Goal: Task Accomplishment & Management: Complete application form

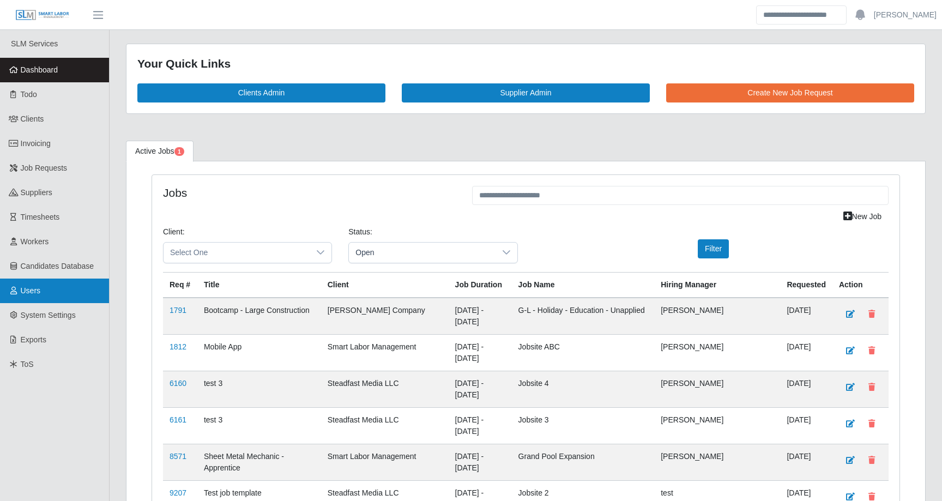
click at [25, 287] on span "Users" at bounding box center [31, 290] width 20 height 9
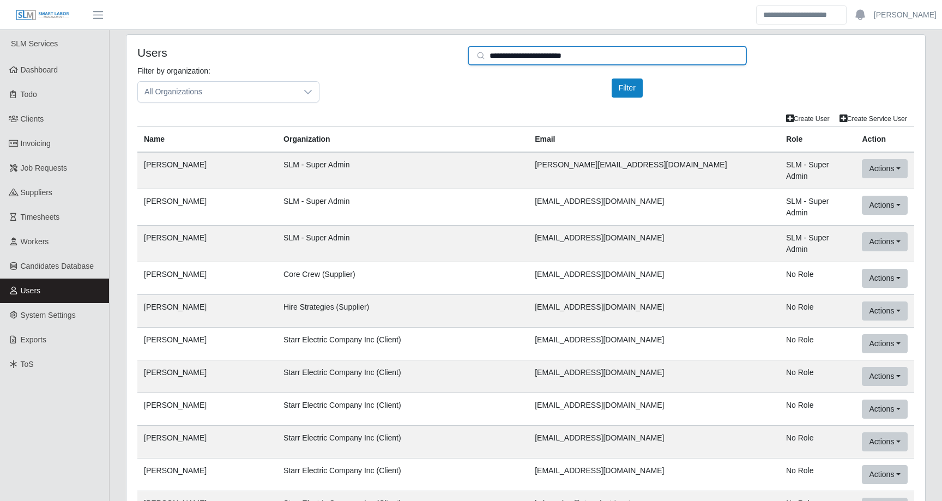
click at [520, 59] on input "**********" at bounding box center [607, 56] width 279 height 20
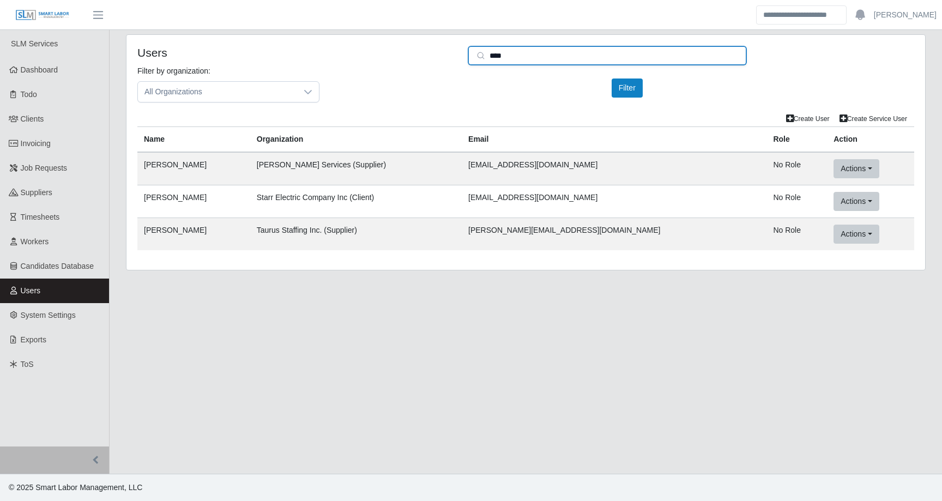
type input "****"
click at [839, 190] on td "Actions User Info Client/User Info Mock User (This App) Mock in SLM Light Delet…" at bounding box center [870, 201] width 87 height 33
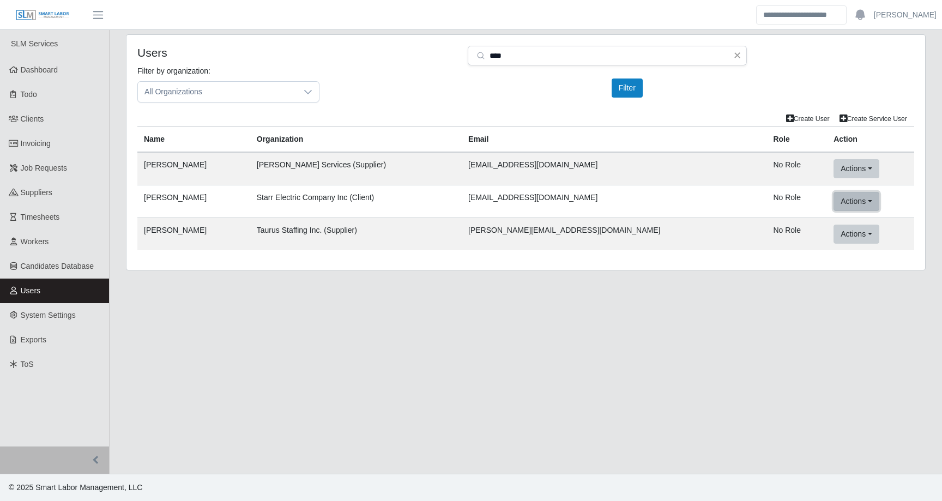
click at [839, 202] on button "Actions" at bounding box center [856, 201] width 45 height 19
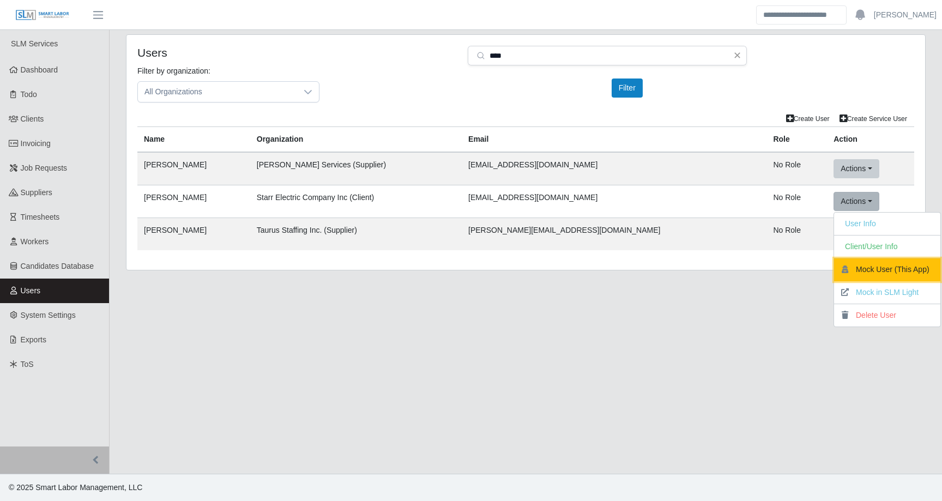
click at [849, 268] on button "Mock User (This App)" at bounding box center [887, 269] width 106 height 23
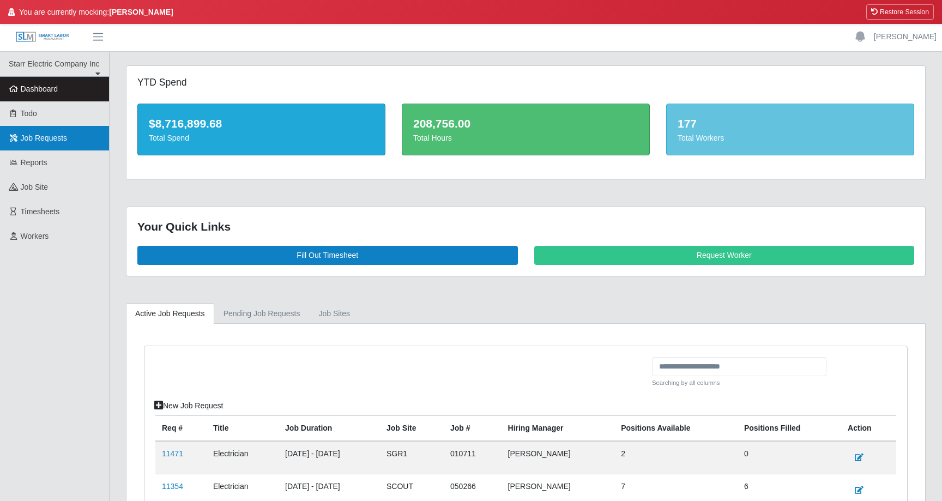
click at [53, 142] on span "Job Requests" at bounding box center [44, 138] width 47 height 9
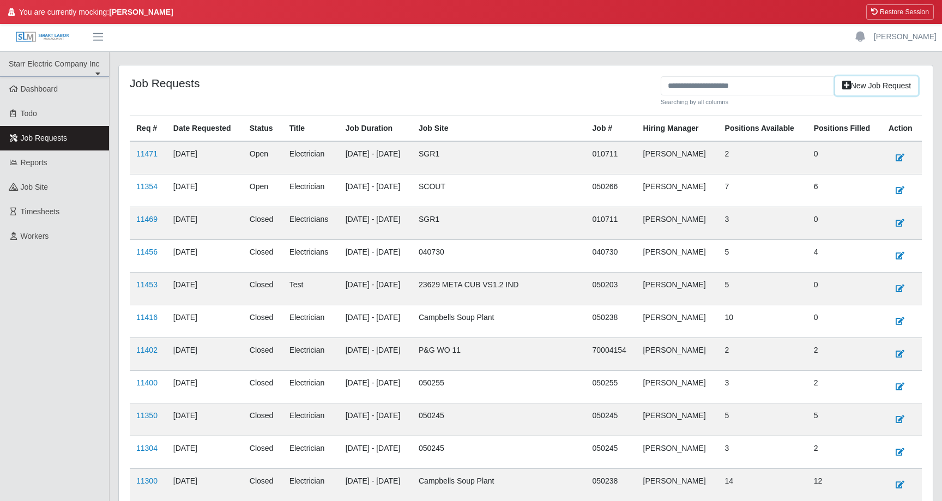
click at [887, 90] on link "New Job Request" at bounding box center [876, 85] width 83 height 19
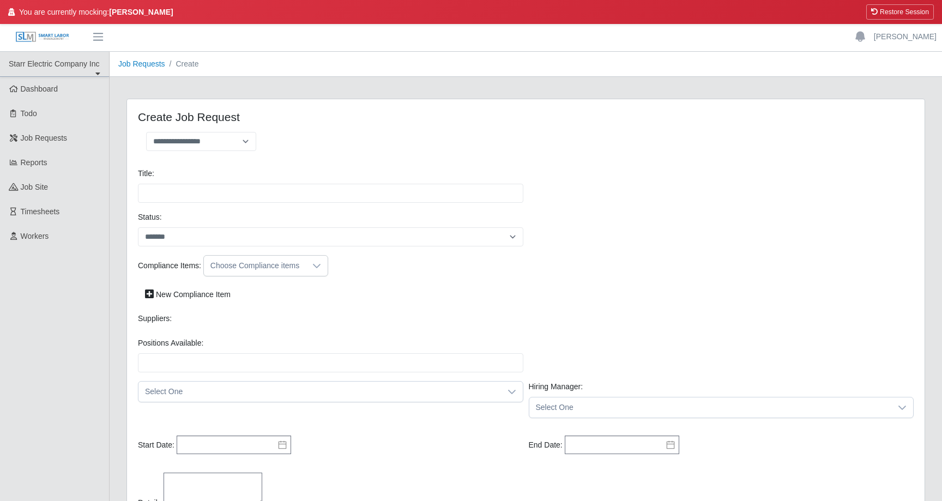
select select
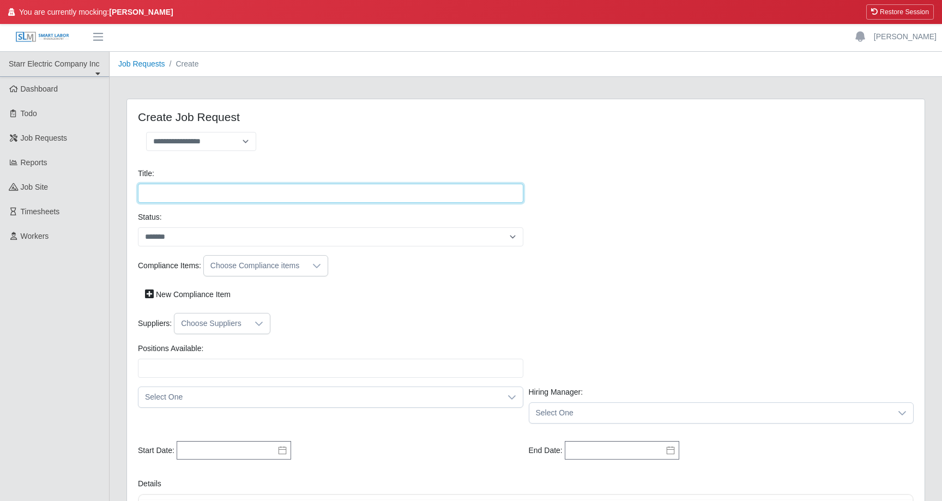
click at [194, 184] on input "Title:" at bounding box center [330, 193] width 385 height 19
type input "****"
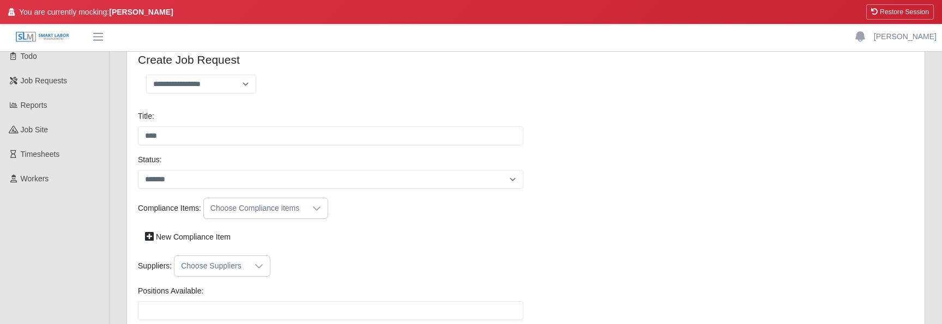
scroll to position [86, 0]
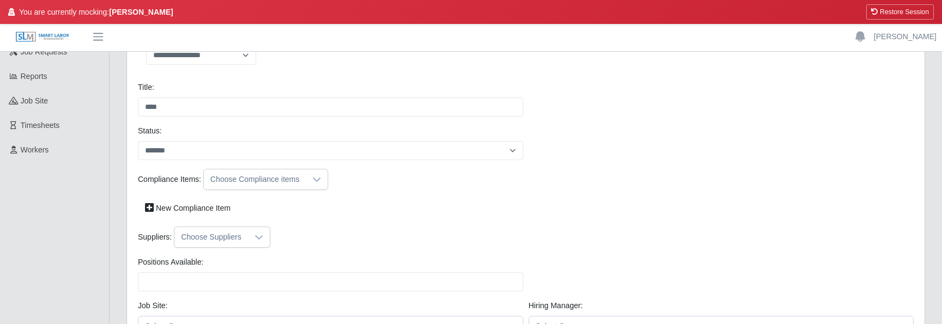
click at [242, 171] on div "Choose Compliance items" at bounding box center [255, 180] width 102 height 20
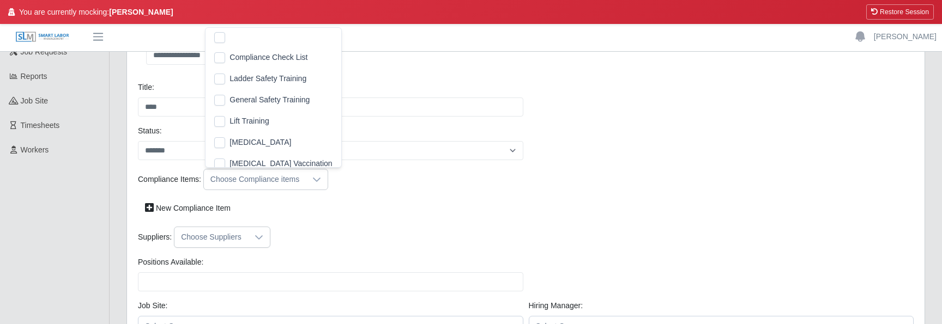
click at [448, 216] on div "New Compliance Item" at bounding box center [525, 208] width 781 height 19
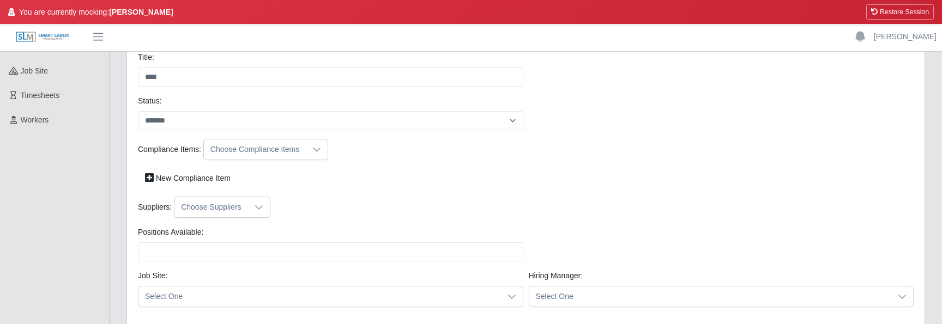
scroll to position [139, 0]
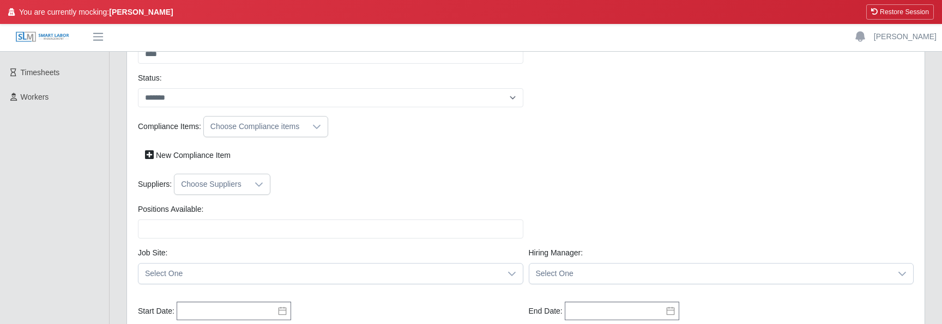
click at [258, 187] on icon at bounding box center [259, 184] width 9 height 9
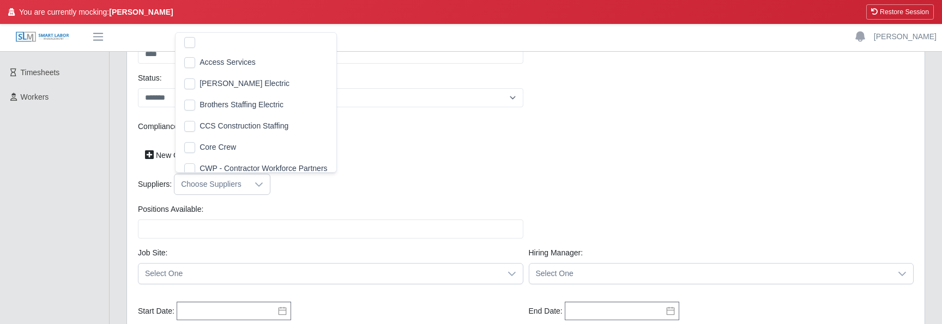
scroll to position [11, 7]
click at [378, 204] on div "Positions Available: Please provide a valid position available number." at bounding box center [330, 221] width 391 height 35
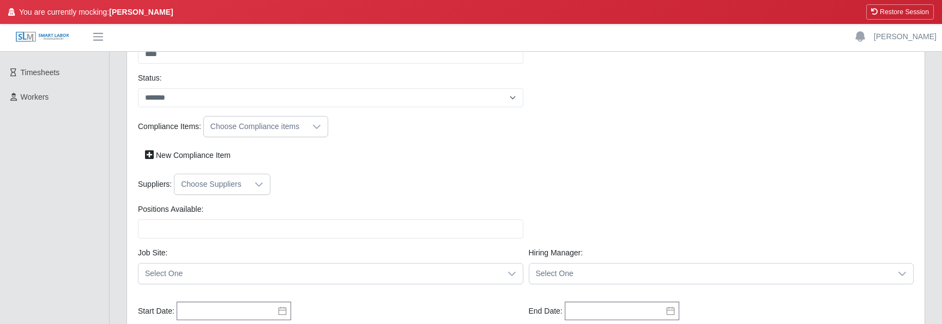
scroll to position [173, 0]
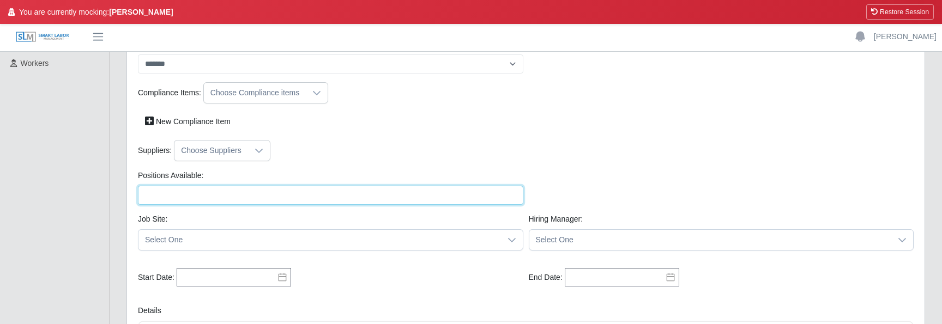
click at [354, 191] on input "Positions Available:" at bounding box center [330, 195] width 385 height 19
type input "*"
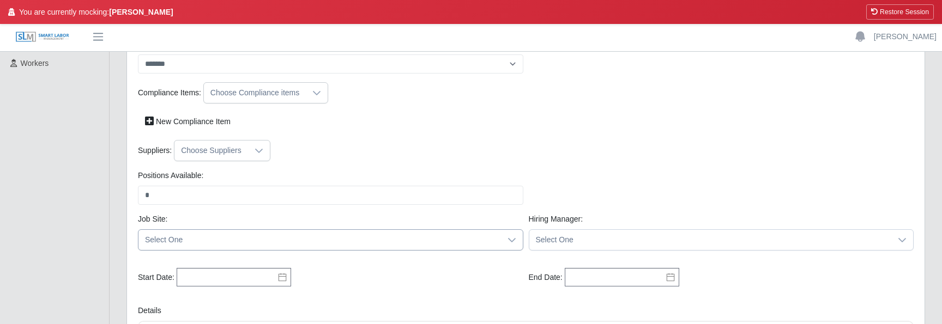
click at [328, 230] on span "Select One" at bounding box center [319, 240] width 363 height 20
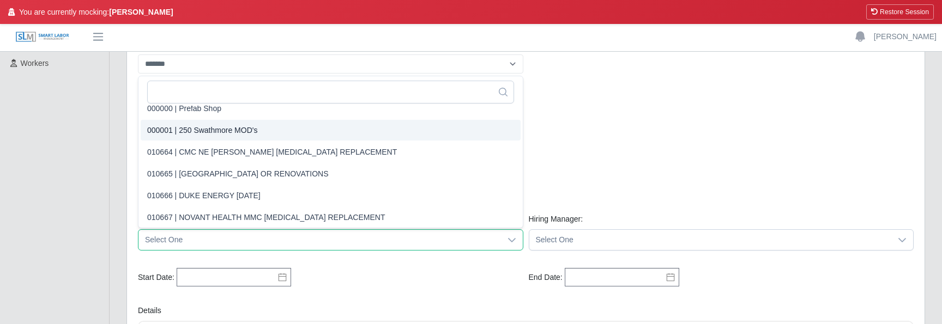
scroll to position [2, 0]
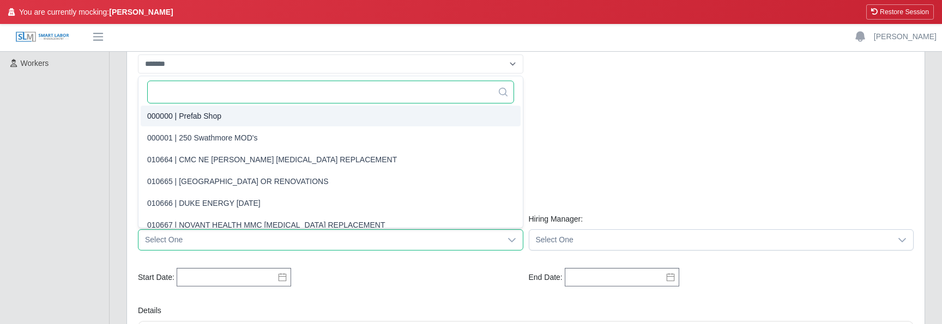
click at [318, 93] on input "text" at bounding box center [330, 92] width 367 height 23
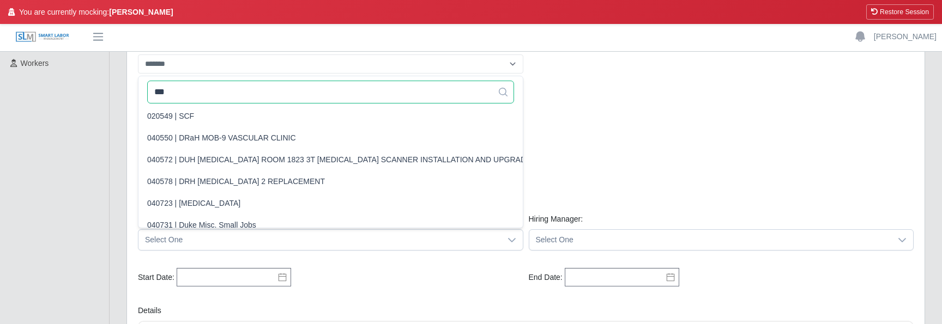
scroll to position [0, 0]
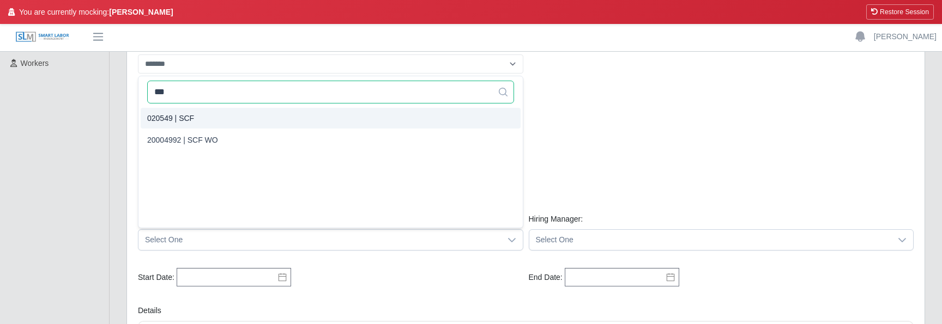
type input "***"
click at [273, 116] on li "020549 | SCF" at bounding box center [331, 118] width 380 height 21
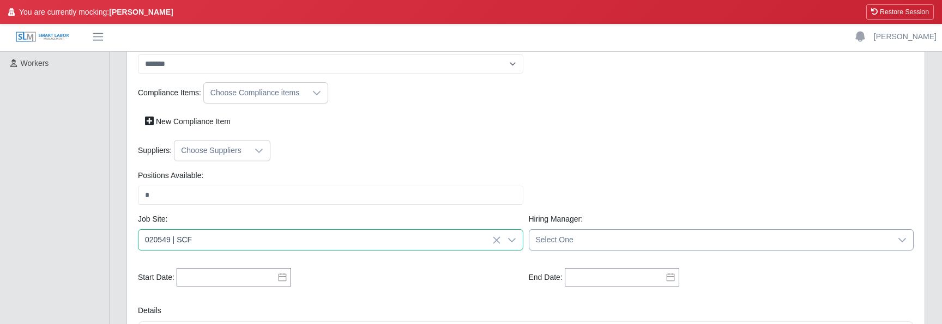
click at [592, 242] on span "Select One" at bounding box center [710, 240] width 363 height 20
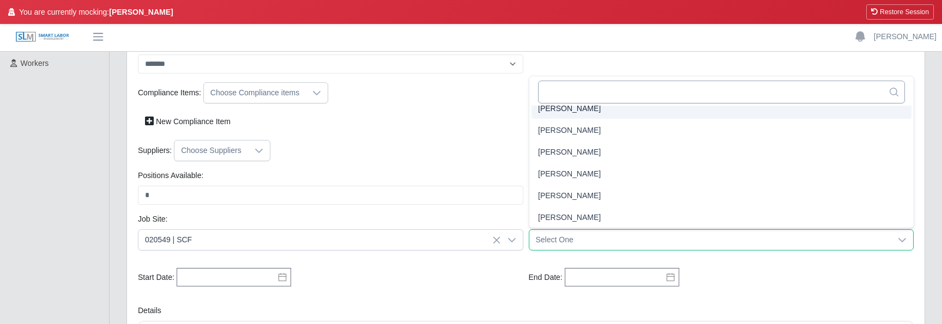
scroll to position [896, 0]
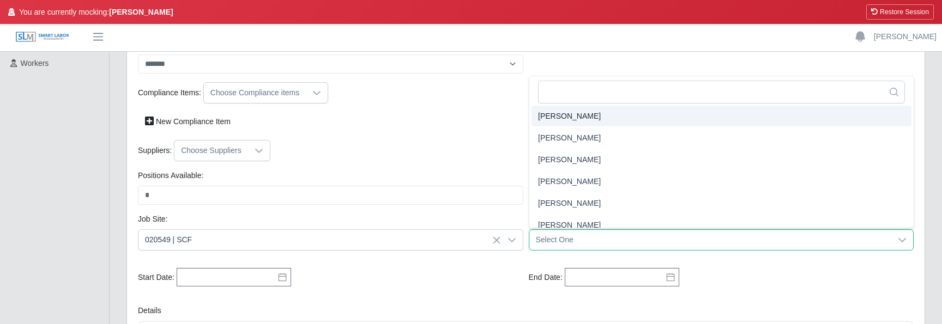
click at [579, 119] on span "[PERSON_NAME]" at bounding box center [569, 116] width 63 height 11
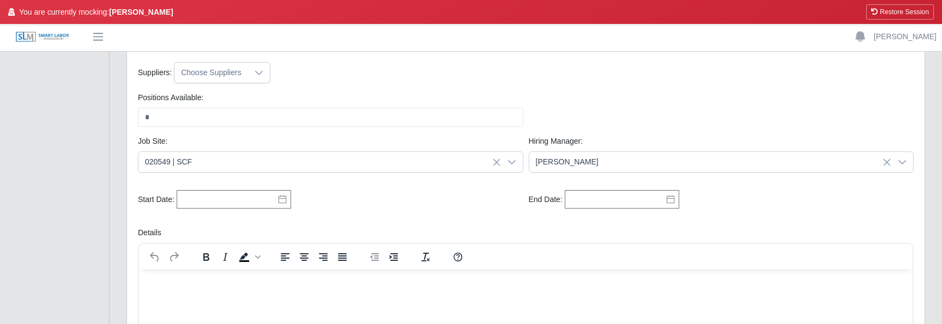
scroll to position [292, 0]
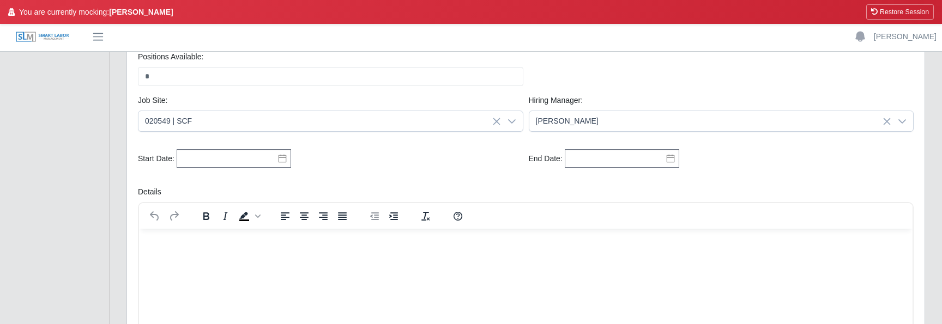
click at [280, 158] on icon at bounding box center [283, 159] width 8 height 8
click at [246, 221] on div "1" at bounding box center [245, 217] width 17 height 10
type input "**********"
click at [671, 160] on icon at bounding box center [670, 158] width 9 height 9
click at [649, 284] on div "31" at bounding box center [645, 287] width 17 height 10
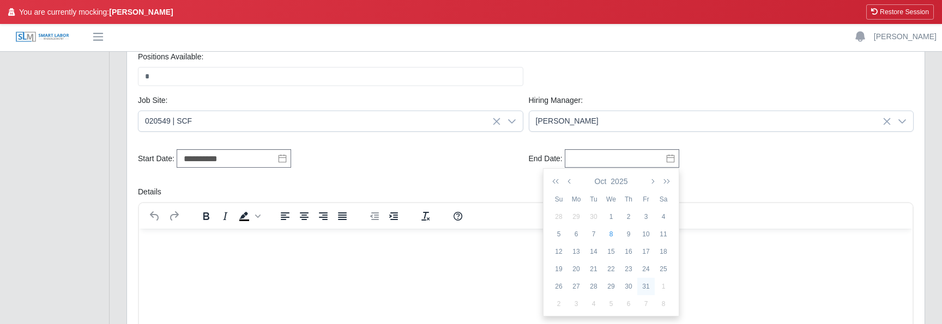
type input "**********"
click at [354, 252] on html at bounding box center [526, 242] width 774 height 29
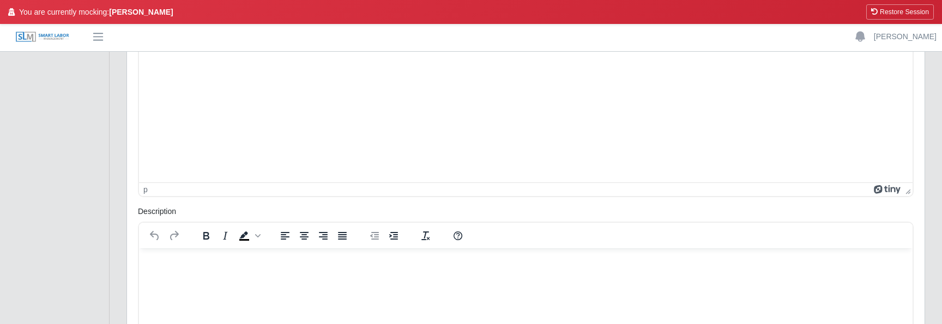
scroll to position [491, 0]
click at [259, 274] on html at bounding box center [526, 259] width 774 height 29
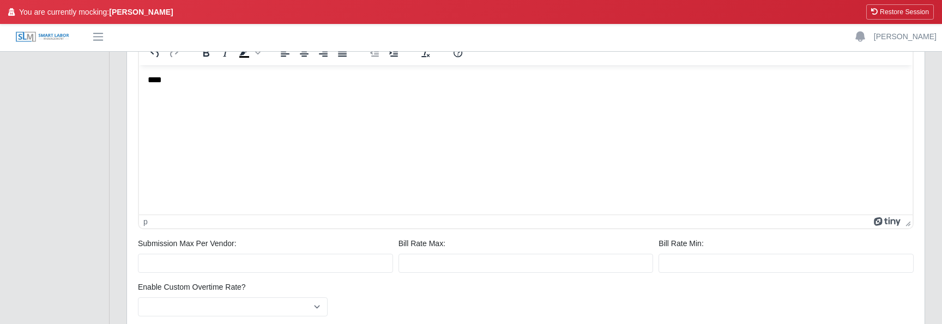
scroll to position [724, 0]
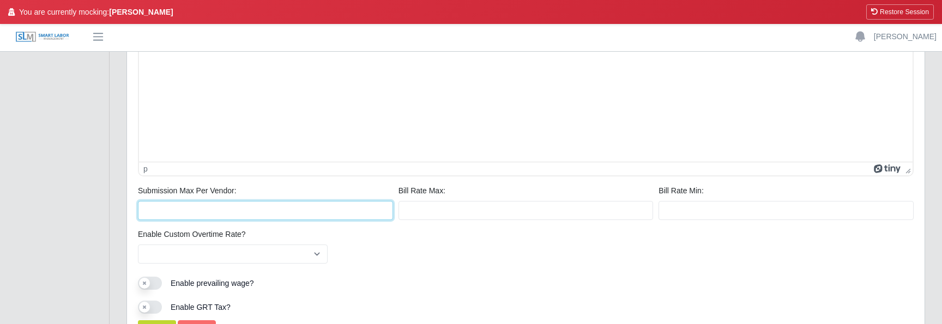
click at [290, 208] on input "Submission Max Per Vendor:" at bounding box center [265, 210] width 255 height 19
type input "*"
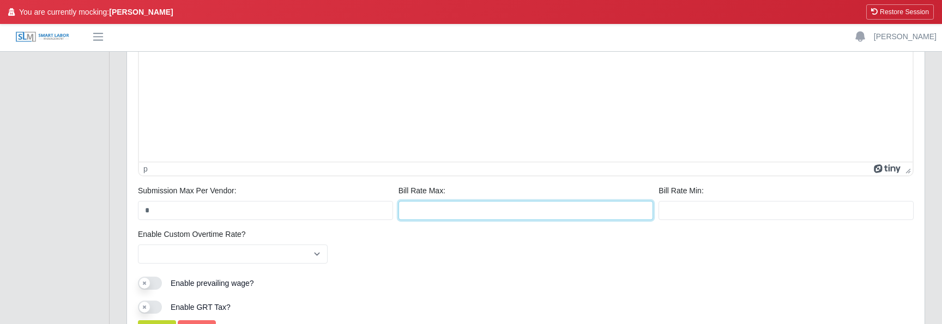
click at [462, 213] on input "Bill Rate Max:" at bounding box center [526, 210] width 255 height 19
type input "**"
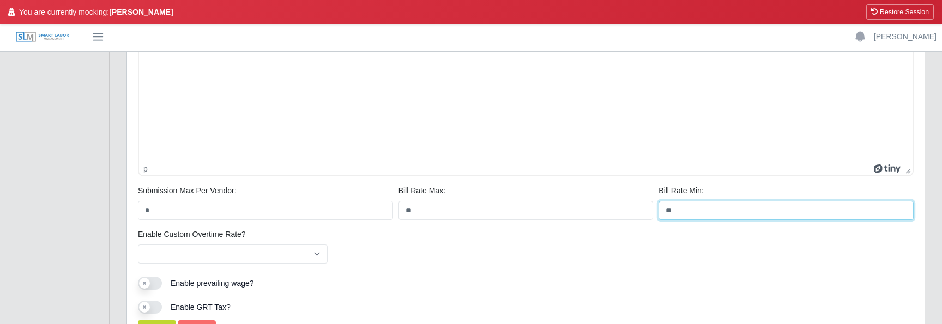
type input "**"
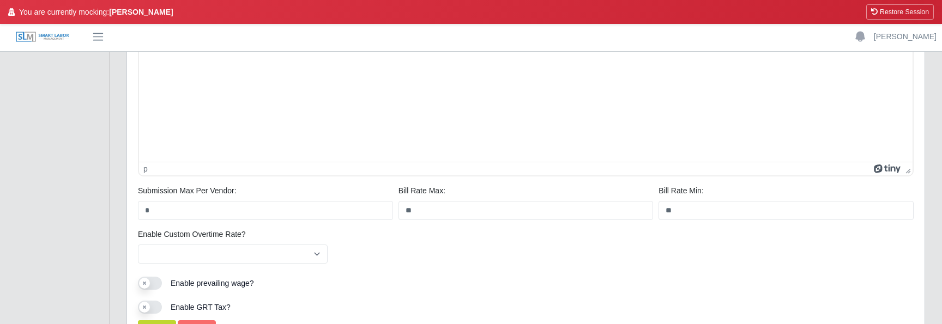
click at [395, 260] on div "Enable Custom Overtime Rate? *** ** Please provide a valid hiring manager." at bounding box center [525, 251] width 781 height 44
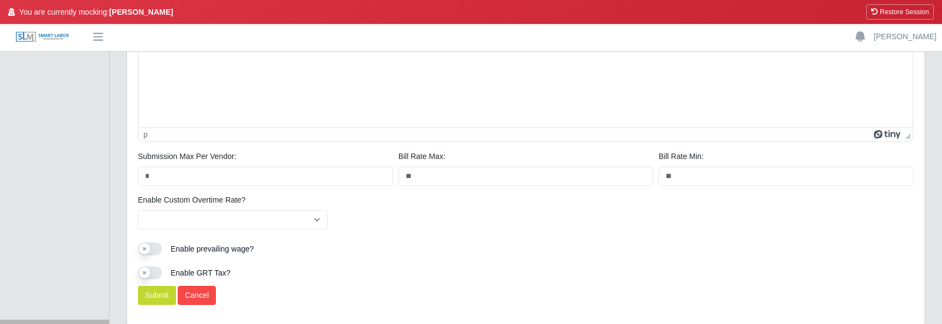
scroll to position [761, 0]
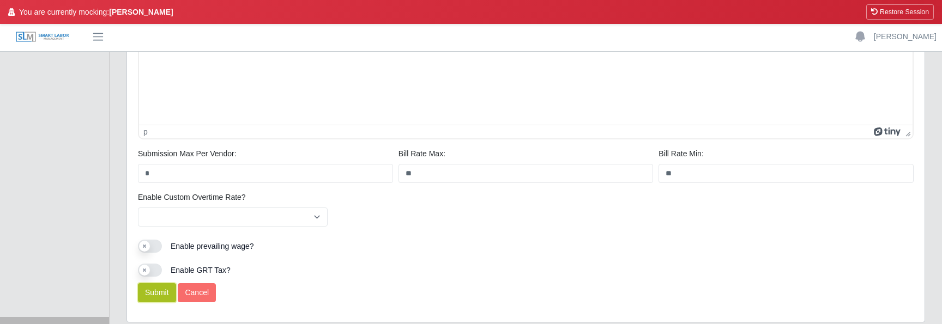
click at [164, 291] on button "Submit" at bounding box center [157, 293] width 38 height 19
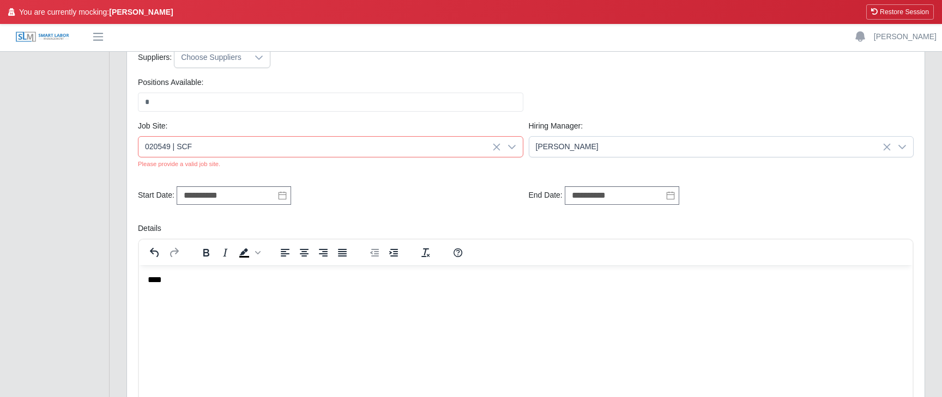
scroll to position [0, 0]
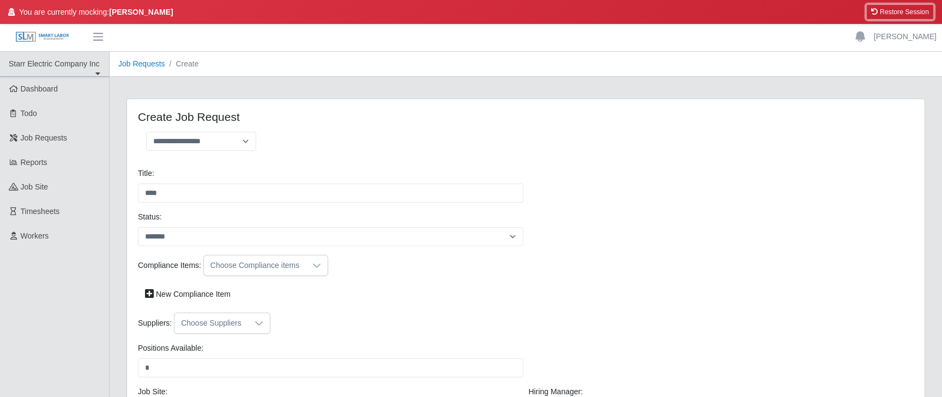
drag, startPoint x: 909, startPoint y: 14, endPoint x: 556, endPoint y: 58, distance: 356.1
click at [909, 14] on button "Restore Session" at bounding box center [900, 11] width 68 height 15
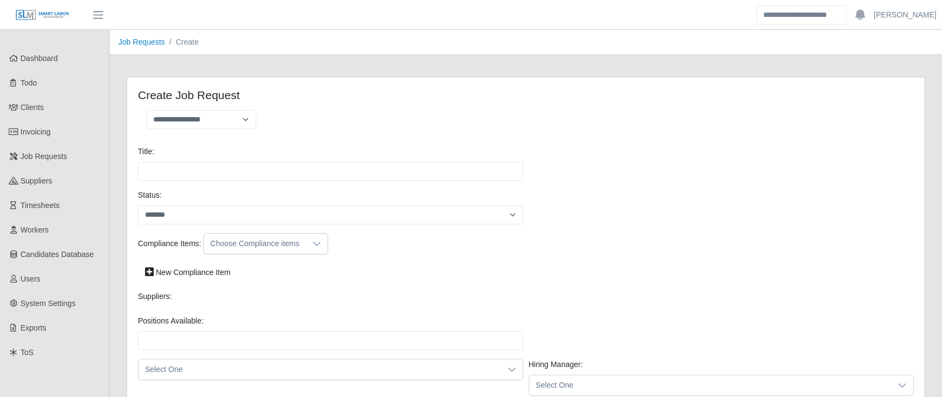
select select
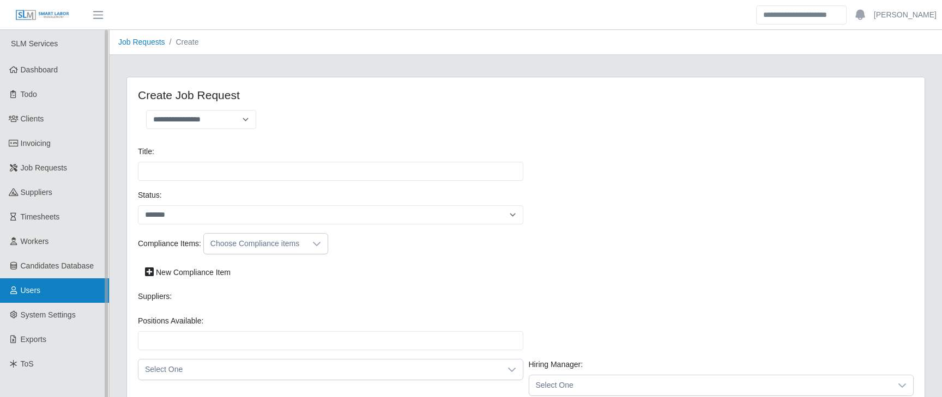
click at [40, 280] on link "Users" at bounding box center [54, 291] width 109 height 25
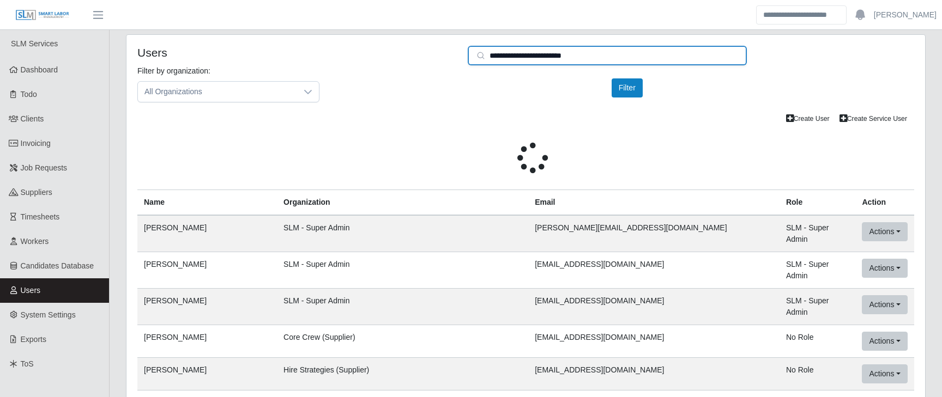
click at [540, 57] on input "**********" at bounding box center [607, 56] width 279 height 20
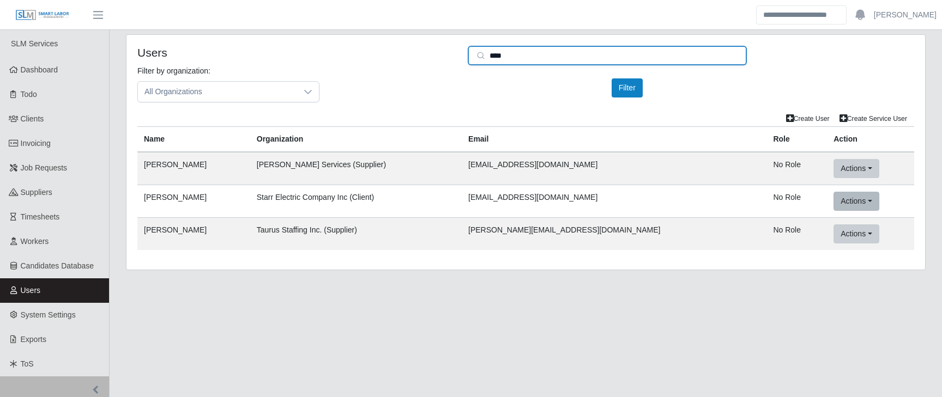
type input "****"
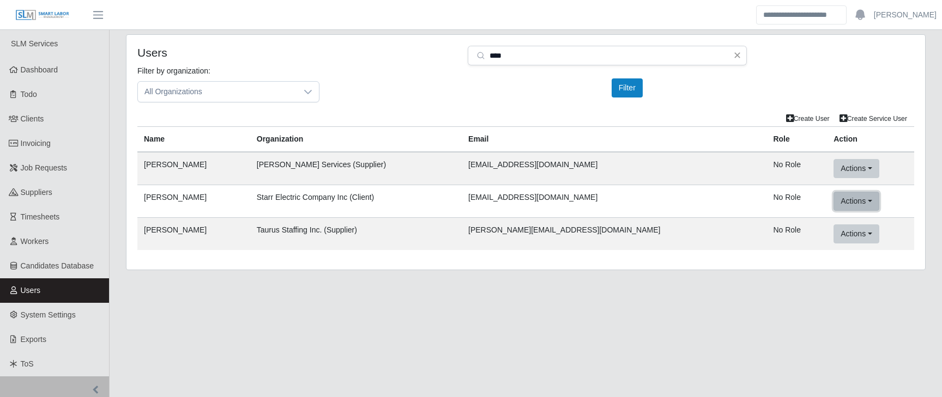
click at [834, 196] on button "Actions" at bounding box center [856, 201] width 45 height 19
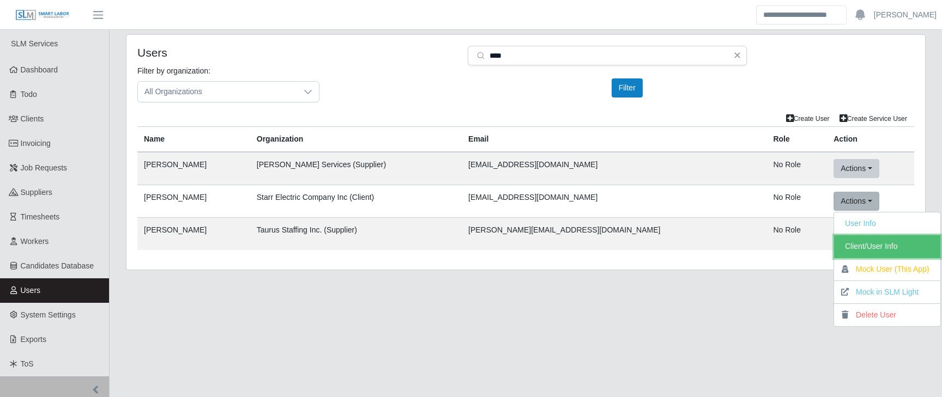
click at [835, 242] on link "Client/User Info" at bounding box center [887, 247] width 106 height 23
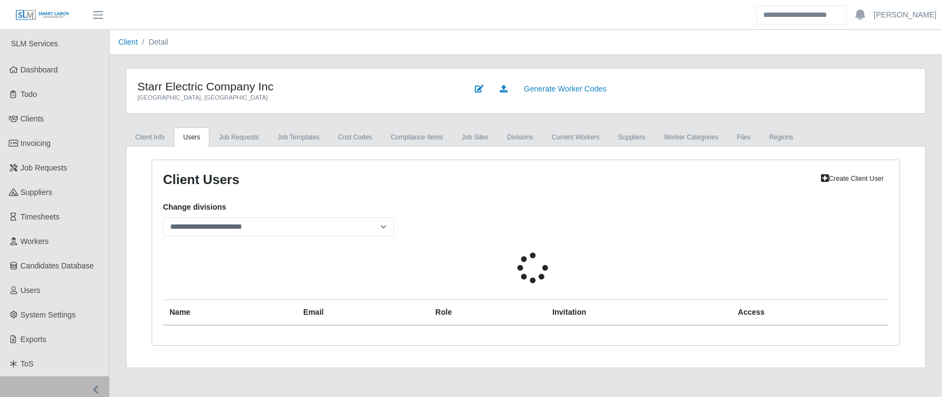
scroll to position [34, 0]
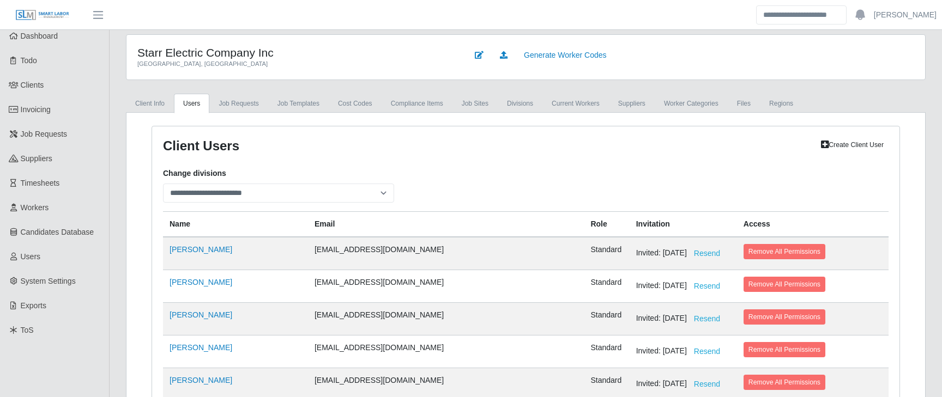
select select
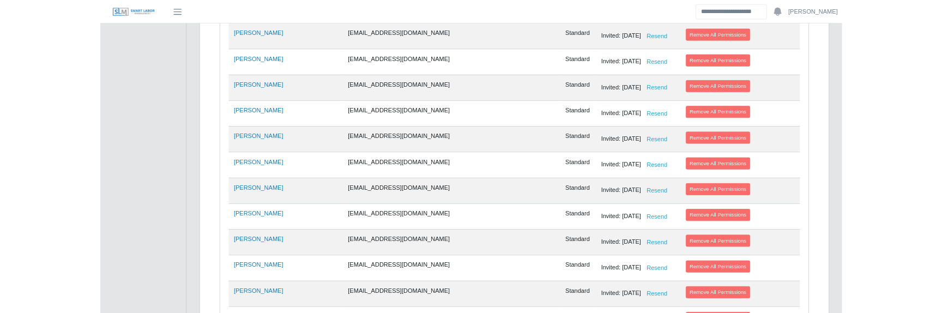
scroll to position [632, 0]
